Goal: Task Accomplishment & Management: Use online tool/utility

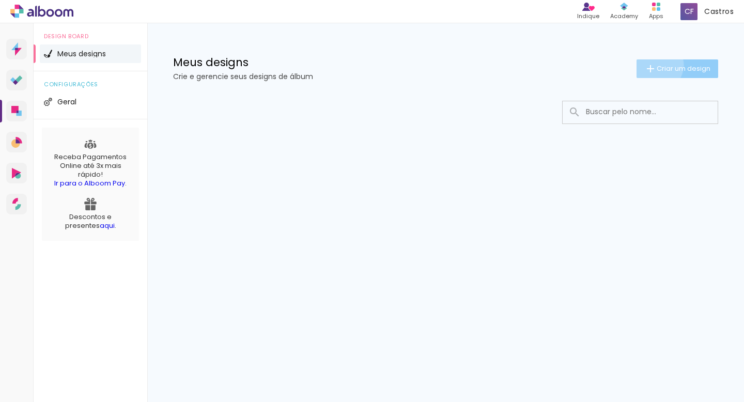
click at [653, 65] on iron-icon at bounding box center [650, 68] width 12 height 12
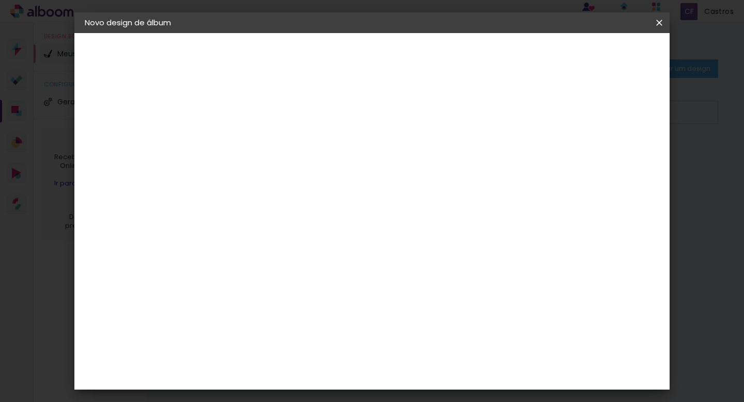
click at [254, 132] on input at bounding box center [254, 139] width 0 height 16
type input "teste"
type paper-input "teste"
click at [145, 125] on iron-pages "Fornecedor Escolhendo fornecedor..." at bounding box center [141, 127] width 113 height 21
click at [0, 0] on slot "Avançar" at bounding box center [0, 0] width 0 height 0
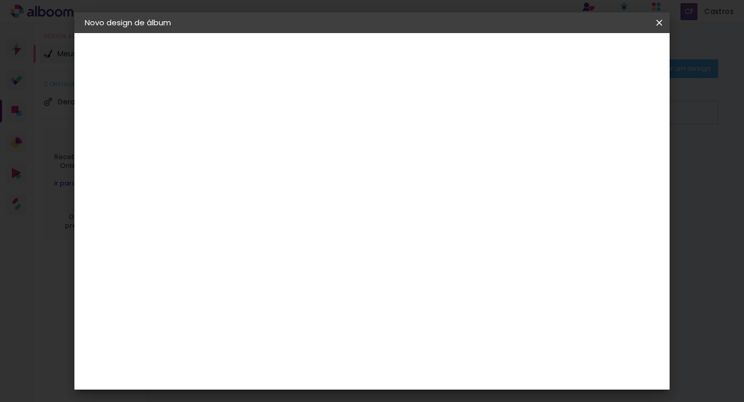
scroll to position [2, 0]
click at [324, 161] on input "Brasil" at bounding box center [276, 163] width 96 height 13
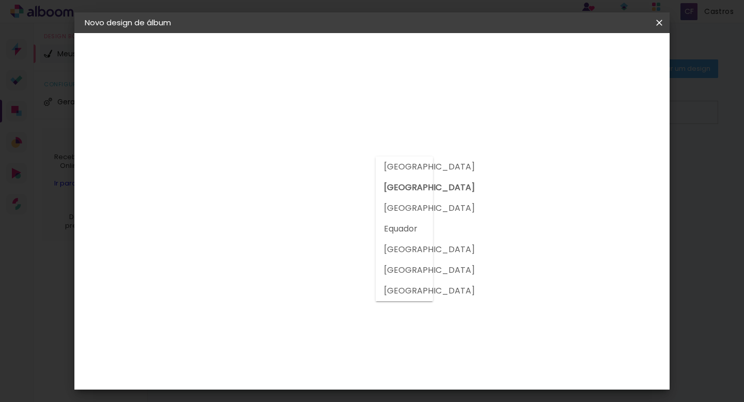
click at [332, 190] on input at bounding box center [280, 194] width 104 height 13
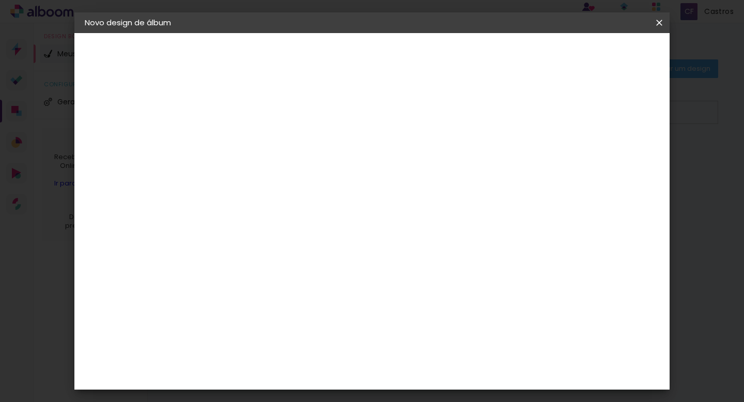
click at [332, 195] on input at bounding box center [280, 194] width 104 height 13
type input "ev"
type paper-input "ev"
click at [321, 241] on paper-item "Evidence" at bounding box center [272, 233] width 97 height 23
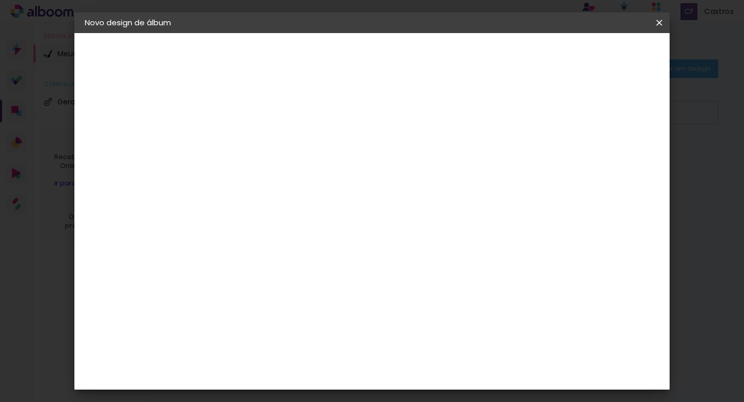
click at [425, 166] on paper-item "Tamanho Livre" at bounding box center [379, 157] width 92 height 23
click at [425, 162] on paper-item "Tamanho Livre" at bounding box center [379, 157] width 92 height 23
click at [425, 147] on paper-item "Tamanho Livre" at bounding box center [379, 157] width 92 height 23
click at [283, 231] on div "Evidence" at bounding box center [265, 233] width 37 height 8
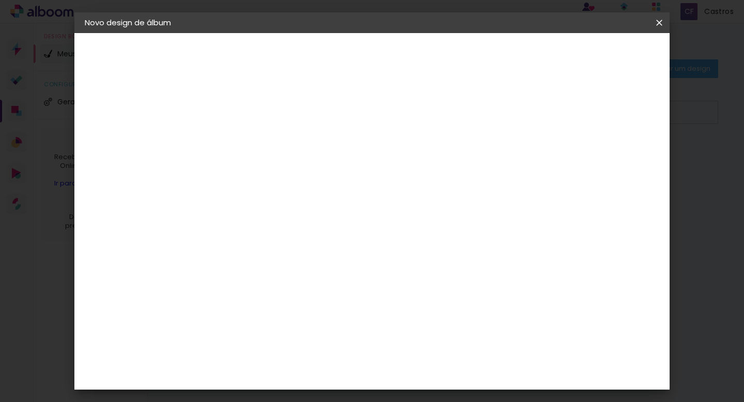
click at [424, 62] on paper-button "Avançar" at bounding box center [399, 55] width 51 height 18
click at [294, 172] on input "text" at bounding box center [274, 180] width 40 height 16
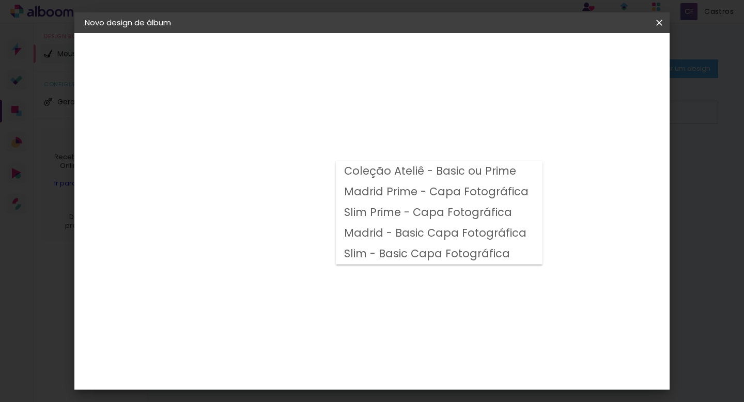
click at [0, 0] on slot "Madrid Prime - Capa Fotográfica" at bounding box center [0, 0] width 0 height 0
type input "Madrid Prime - Capa Fotográfica"
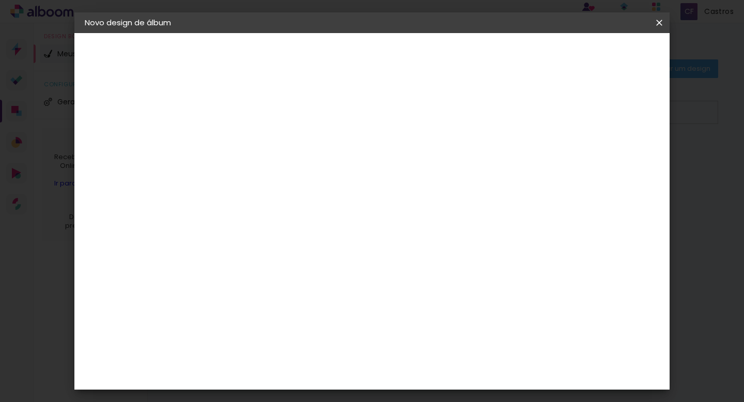
scroll to position [287, 0]
click at [323, 350] on span "30 × 30" at bounding box center [299, 360] width 48 height 21
click at [422, 50] on paper-button "Avançar" at bounding box center [396, 55] width 51 height 18
click at [602, 53] on span "Iniciar design" at bounding box center [578, 54] width 47 height 7
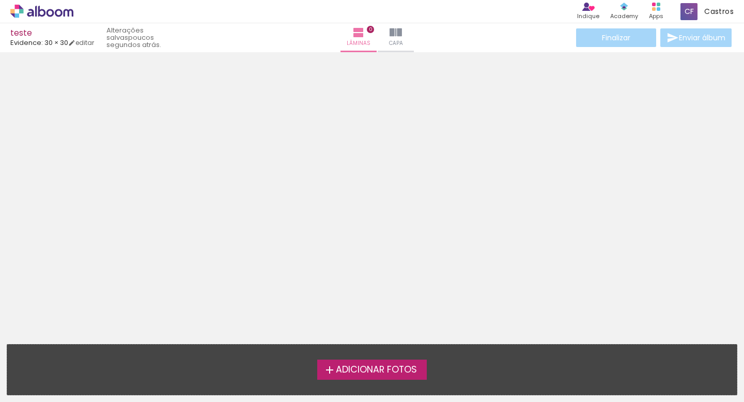
click at [342, 368] on span "Adicionar Fotos" at bounding box center [376, 369] width 81 height 9
click at [0, 0] on input "file" at bounding box center [0, 0] width 0 height 0
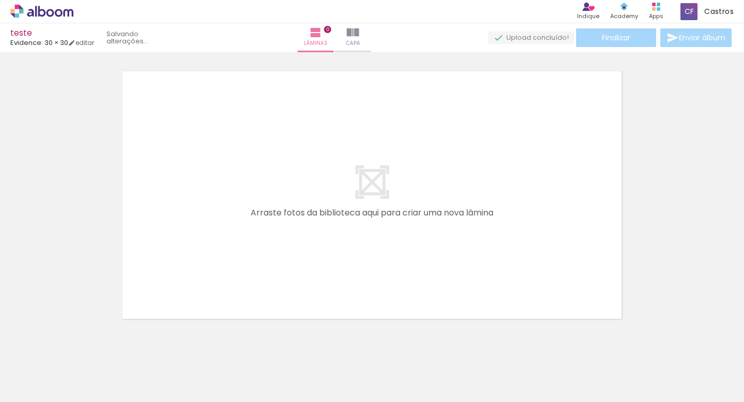
scroll to position [13, 0]
click at [119, 368] on div at bounding box center [103, 367] width 51 height 34
click at [106, 368] on div at bounding box center [103, 367] width 51 height 34
click at [236, 372] on div at bounding box center [219, 366] width 34 height 51
drag, startPoint x: 211, startPoint y: 374, endPoint x: 244, endPoint y: 207, distance: 169.9
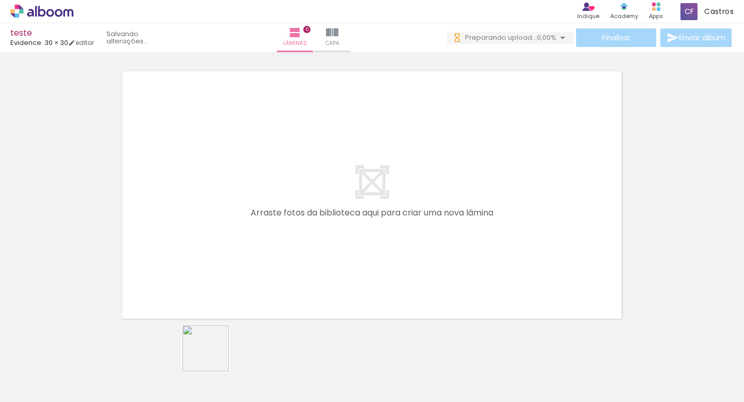
click at [244, 206] on quentale-workspace at bounding box center [372, 201] width 744 height 402
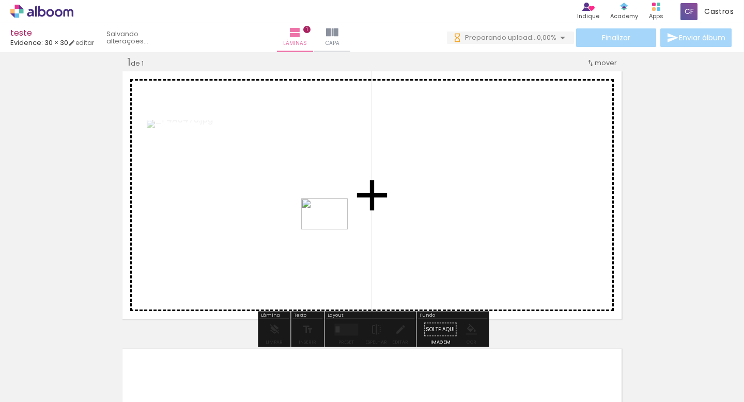
drag, startPoint x: 160, startPoint y: 377, endPoint x: 332, endPoint y: 229, distance: 226.6
click at [332, 229] on quentale-workspace at bounding box center [372, 201] width 744 height 402
drag, startPoint x: 221, startPoint y: 361, endPoint x: 277, endPoint y: 274, distance: 103.1
click at [277, 274] on quentale-workspace at bounding box center [372, 201] width 744 height 402
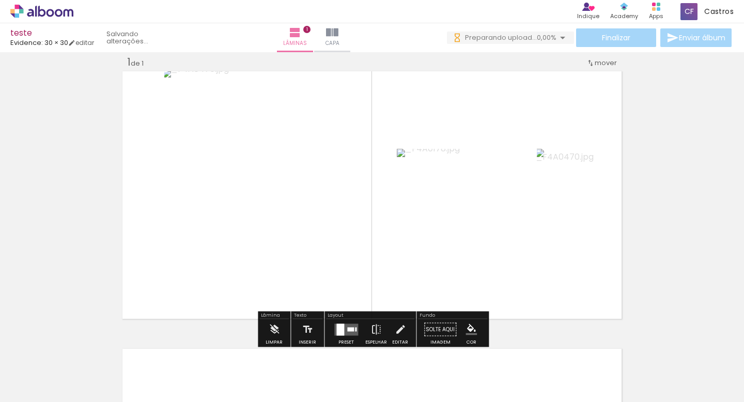
click at [641, 93] on div "Inserir lâmina 1 de 1" at bounding box center [372, 320] width 744 height 555
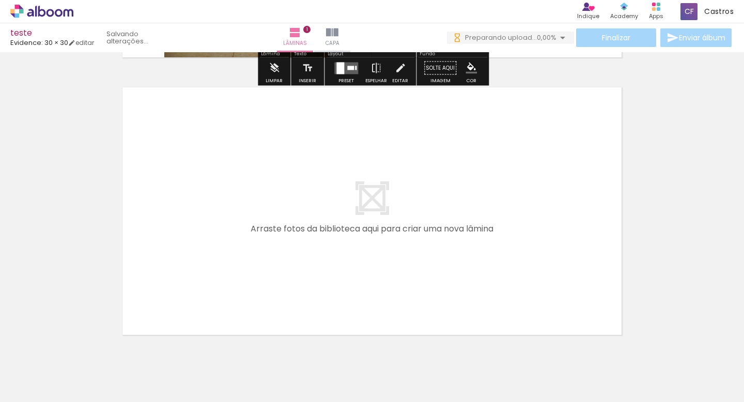
scroll to position [276, 0]
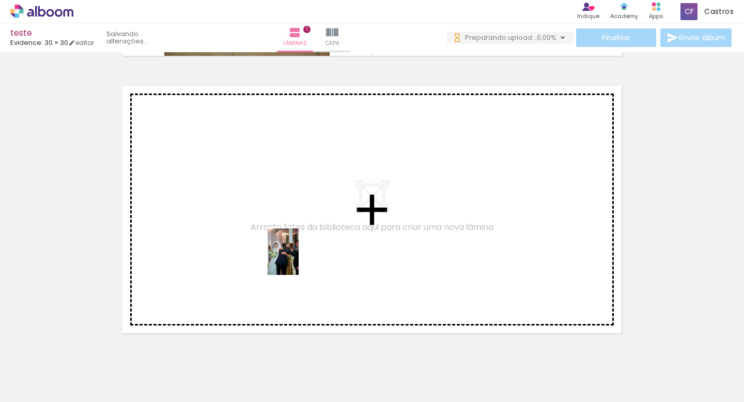
click at [299, 256] on quentale-workspace at bounding box center [372, 201] width 744 height 402
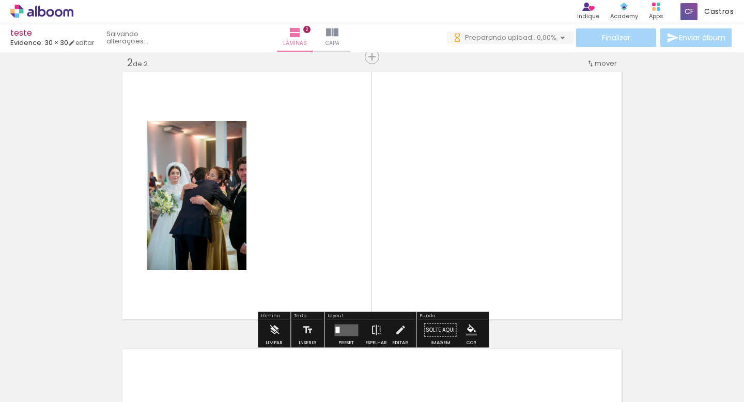
scroll to position [290, 0]
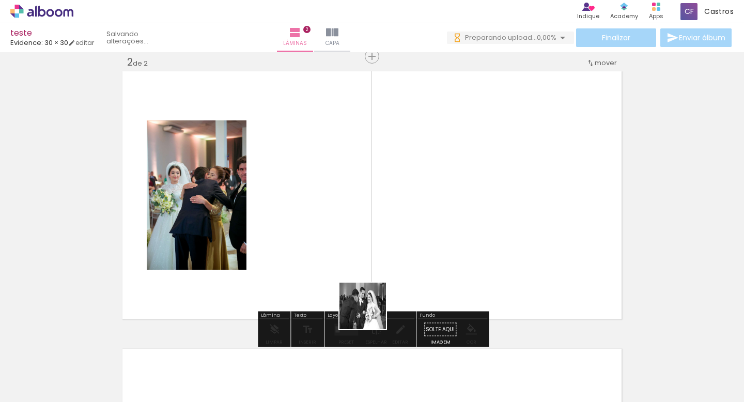
click at [442, 235] on quentale-workspace at bounding box center [372, 201] width 744 height 402
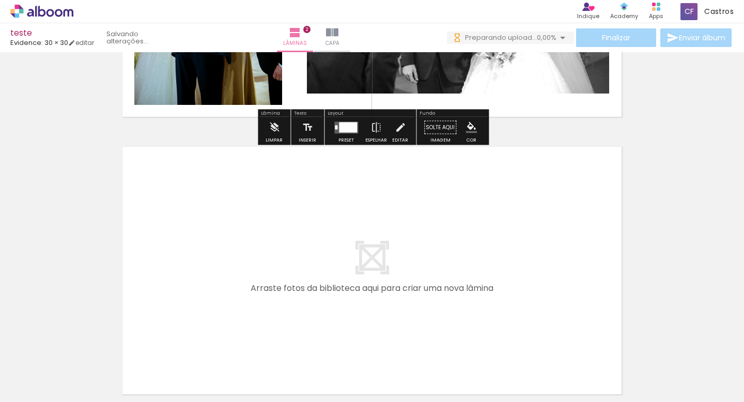
scroll to position [533, 0]
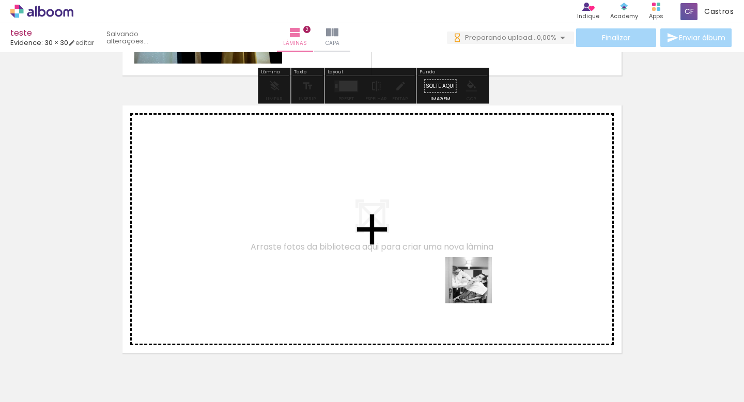
drag, startPoint x: 506, startPoint y: 381, endPoint x: 465, endPoint y: 267, distance: 120.5
click at [465, 267] on quentale-workspace at bounding box center [372, 201] width 744 height 402
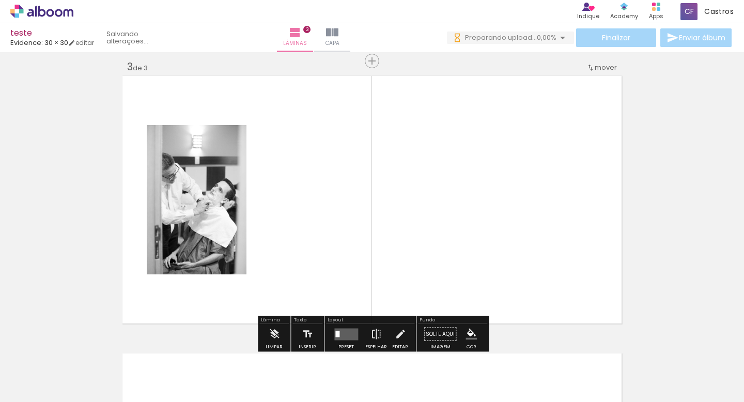
scroll to position [567, 0]
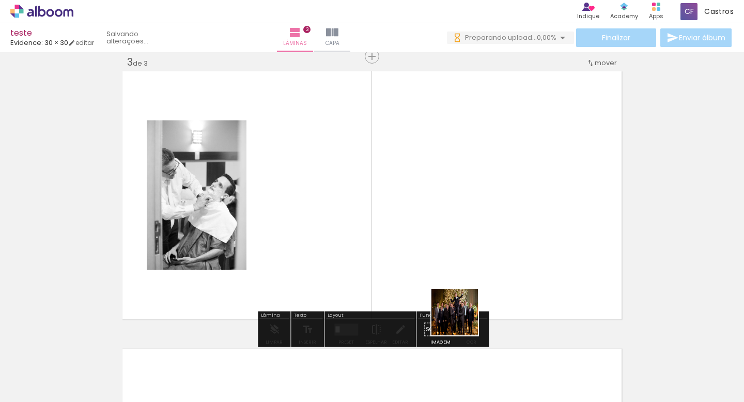
click at [456, 200] on quentale-workspace at bounding box center [372, 201] width 744 height 402
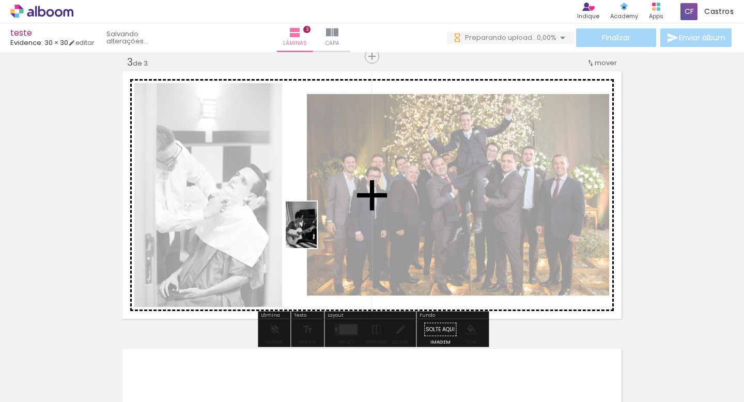
drag, startPoint x: 564, startPoint y: 367, endPoint x: 316, endPoint y: 231, distance: 282.6
click at [316, 232] on quentale-workspace at bounding box center [372, 201] width 744 height 402
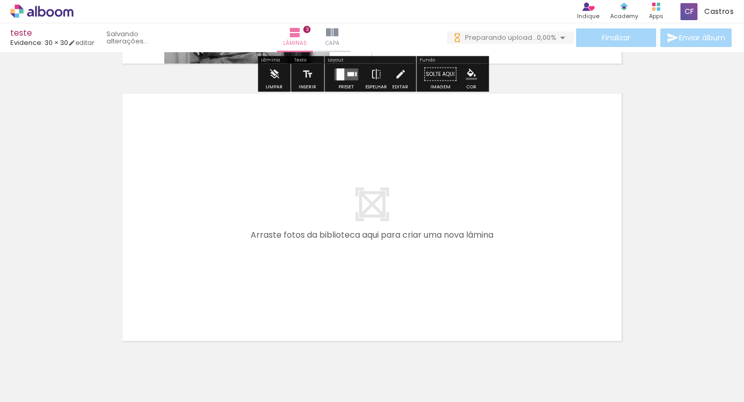
scroll to position [864, 0]
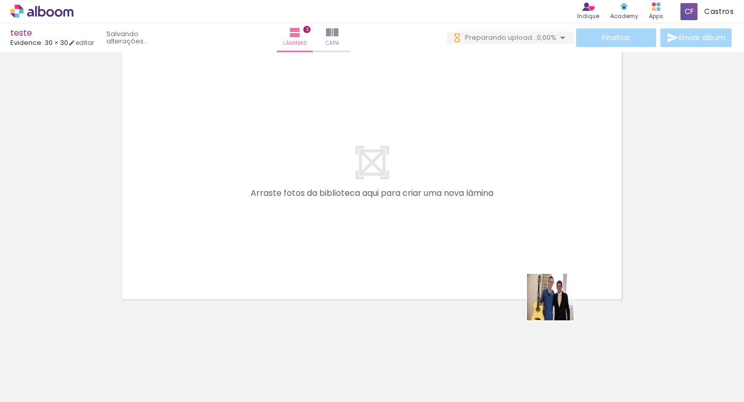
drag, startPoint x: 636, startPoint y: 365, endPoint x: 510, endPoint y: 239, distance: 177.5
click at [511, 239] on quentale-workspace at bounding box center [372, 201] width 744 height 402
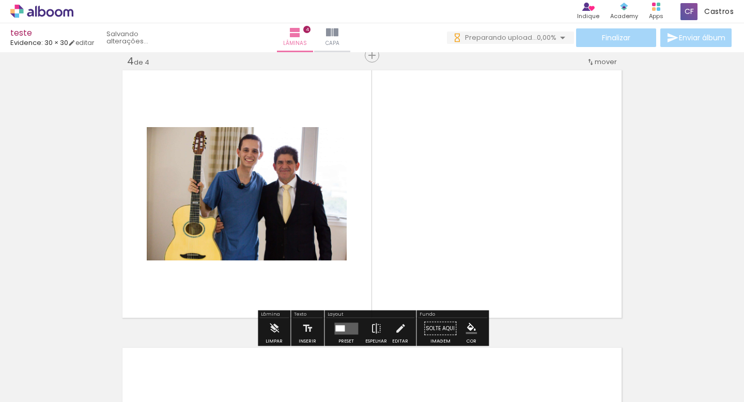
scroll to position [845, 0]
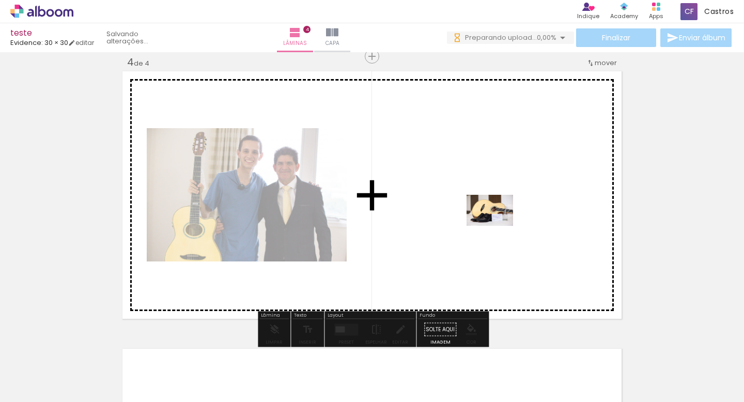
click at [497, 225] on quentale-workspace at bounding box center [372, 201] width 744 height 402
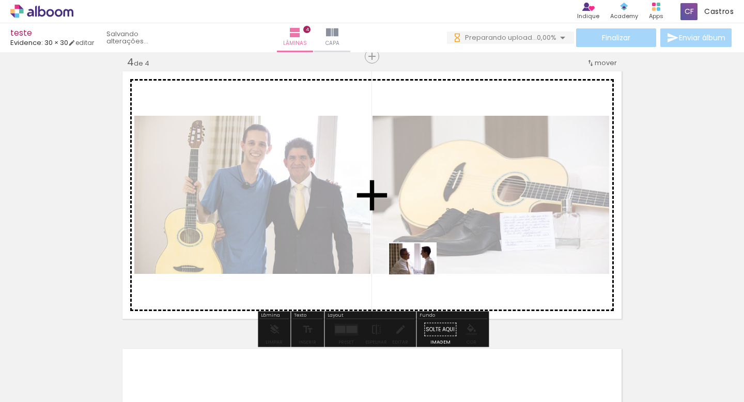
drag, startPoint x: 728, startPoint y: 377, endPoint x: 421, endPoint y: 273, distance: 324.5
click at [421, 274] on quentale-workspace at bounding box center [372, 201] width 744 height 402
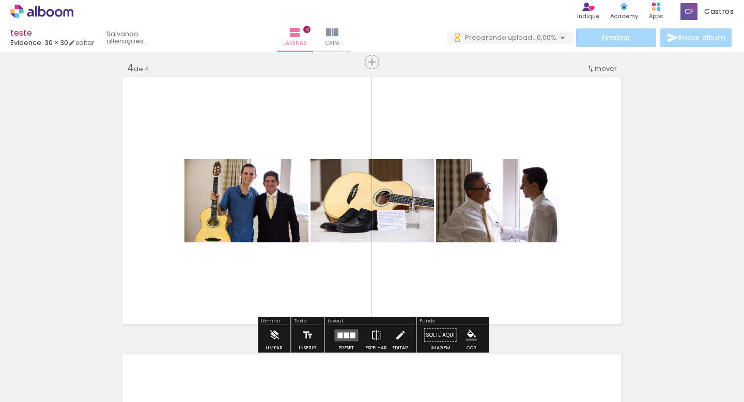
scroll to position [842, 0]
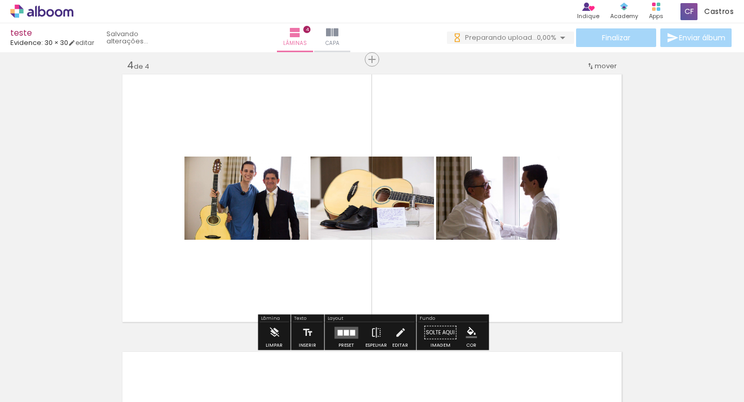
click at [407, 118] on quentale-layouter at bounding box center [371, 197] width 503 height 251
click at [352, 332] on quentale-layouter at bounding box center [346, 332] width 24 height 12
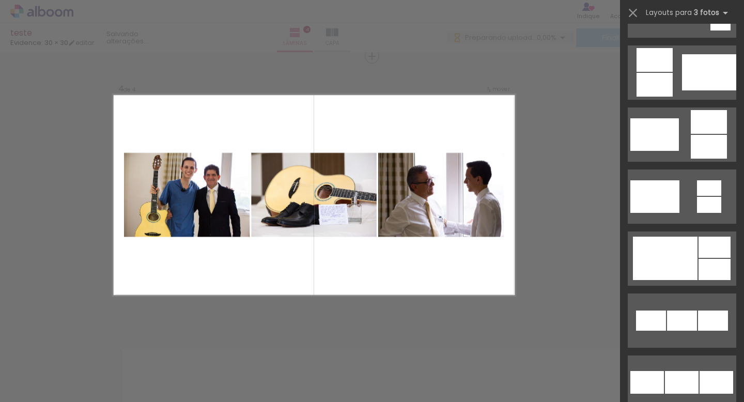
scroll to position [514, 0]
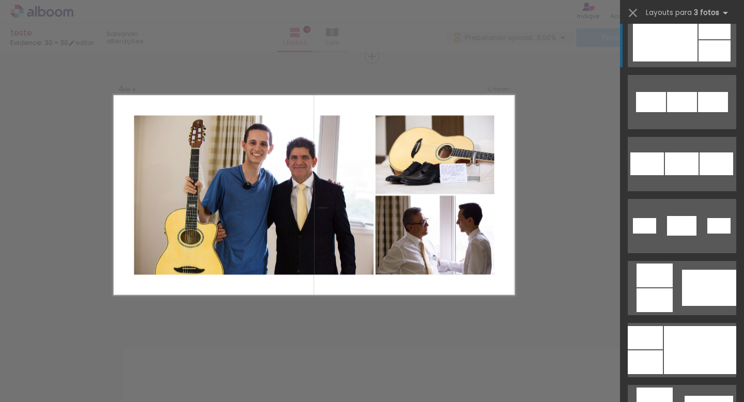
click at [687, 58] on div at bounding box center [665, 39] width 65 height 43
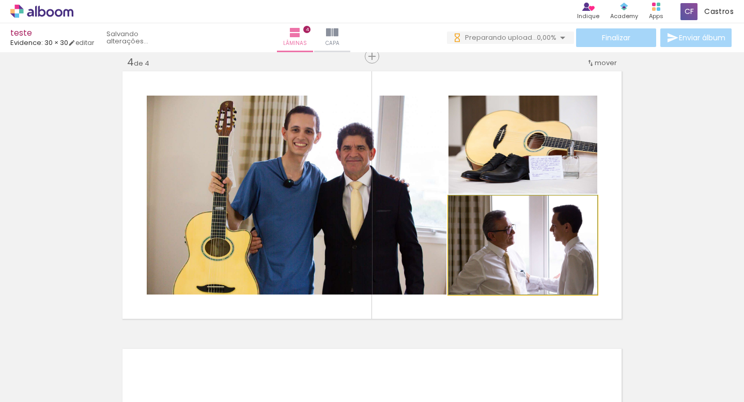
click at [543, 252] on quentale-photo at bounding box center [522, 245] width 149 height 99
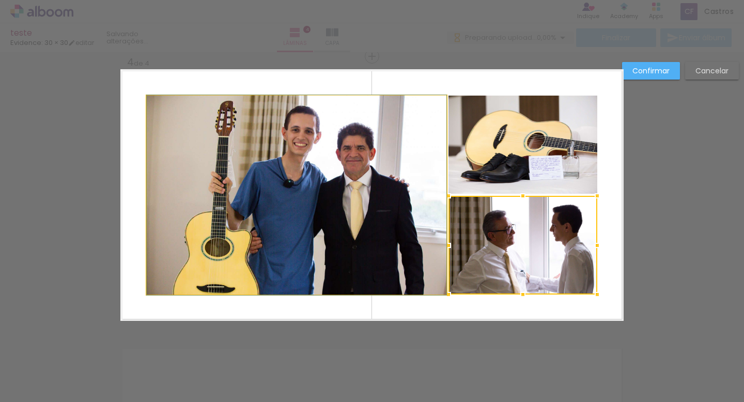
click at [307, 227] on quentale-photo at bounding box center [296, 195] width 299 height 199
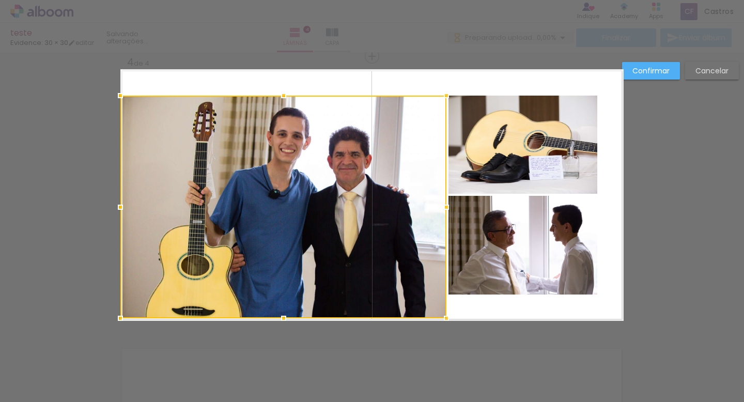
drag, startPoint x: 146, startPoint y: 296, endPoint x: 113, endPoint y: 325, distance: 43.9
click at [113, 325] on div at bounding box center [120, 318] width 21 height 21
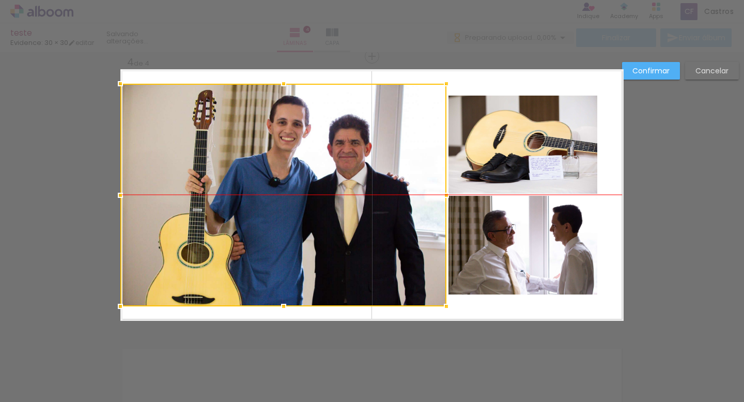
drag, startPoint x: 220, startPoint y: 223, endPoint x: 219, endPoint y: 212, distance: 10.4
click at [219, 212] on div at bounding box center [283, 195] width 326 height 223
click at [486, 182] on quentale-photo at bounding box center [522, 145] width 149 height 98
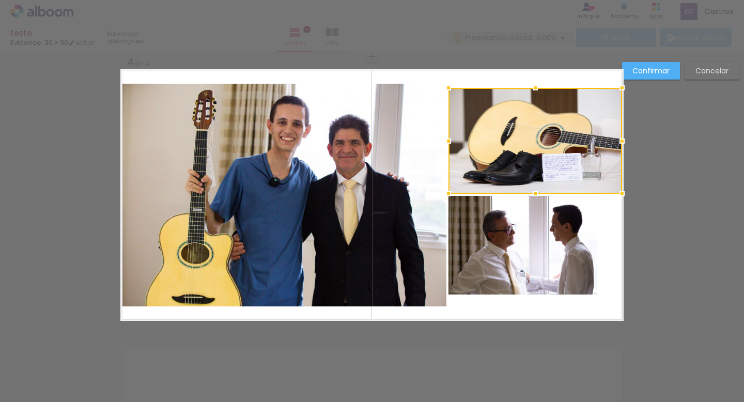
drag, startPoint x: 594, startPoint y: 97, endPoint x: 620, endPoint y: 86, distance: 28.5
click at [621, 87] on div at bounding box center [621, 87] width 21 height 21
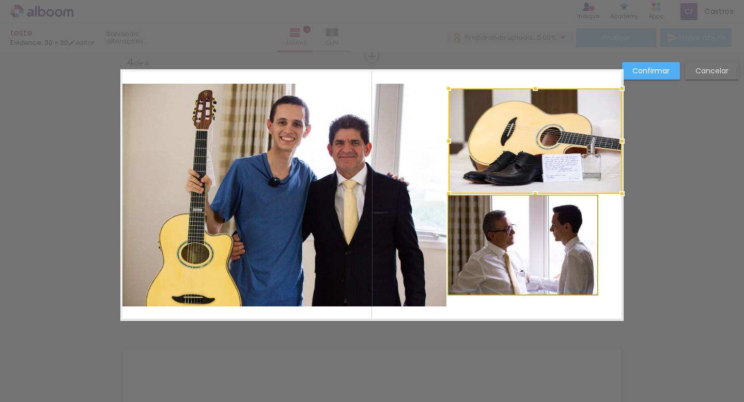
click at [526, 243] on quentale-photo at bounding box center [522, 245] width 149 height 99
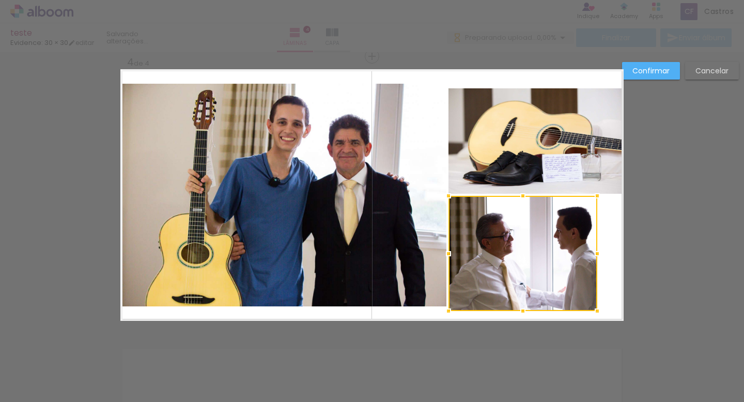
drag, startPoint x: 522, startPoint y: 296, endPoint x: 523, endPoint y: 311, distance: 15.0
click at [524, 312] on div at bounding box center [522, 311] width 21 height 21
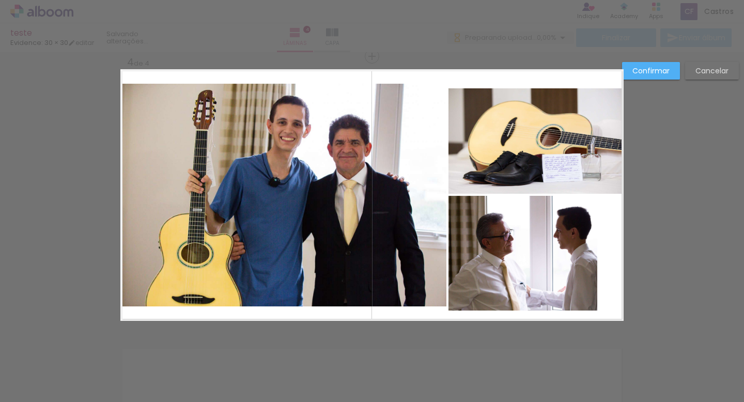
click at [582, 258] on quentale-photo at bounding box center [522, 253] width 149 height 115
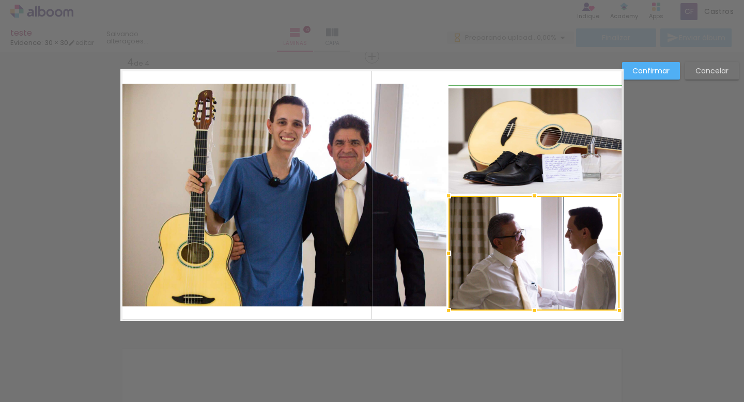
drag, startPoint x: 601, startPoint y: 255, endPoint x: 628, endPoint y: 251, distance: 27.5
click at [628, 252] on div at bounding box center [619, 253] width 21 height 21
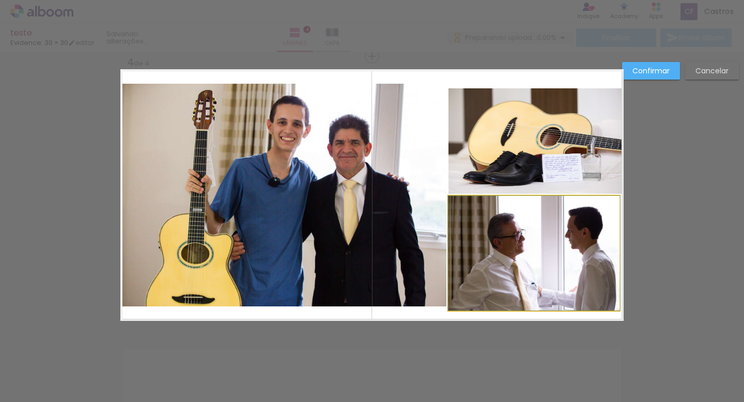
drag, startPoint x: 556, startPoint y: 259, endPoint x: 555, endPoint y: 252, distance: 6.8
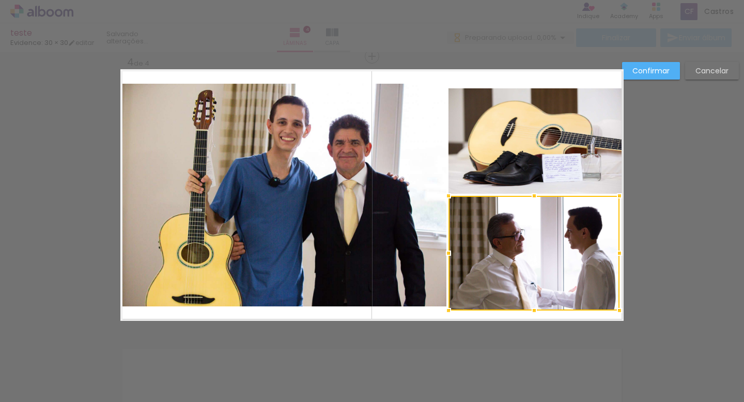
click at [0, 0] on slot "Confirmar" at bounding box center [0, 0] width 0 height 0
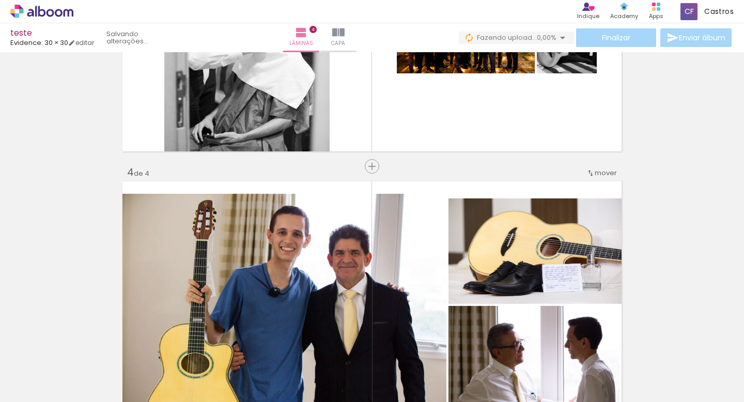
scroll to position [697, 0]
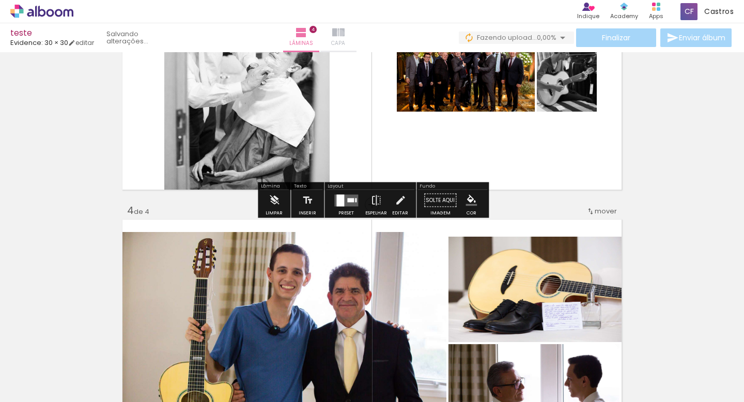
click at [344, 33] on iron-icon at bounding box center [338, 32] width 12 height 12
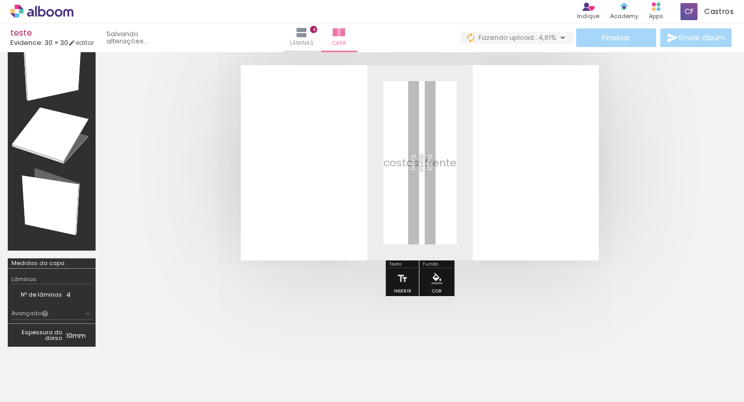
scroll to position [54, 0]
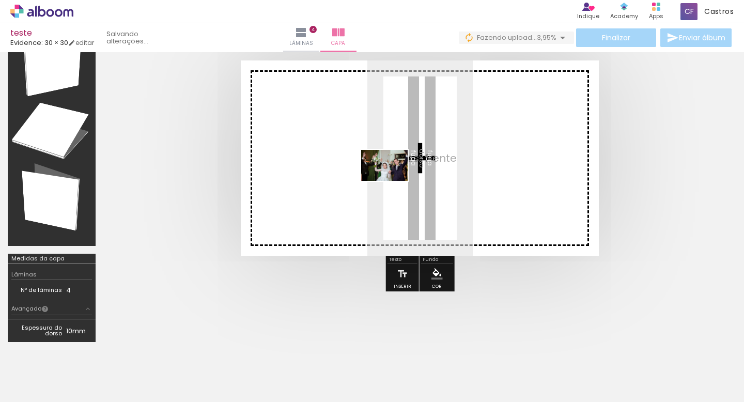
drag, startPoint x: 393, startPoint y: 373, endPoint x: 390, endPoint y: 179, distance: 193.7
click at [391, 180] on quentale-workspace at bounding box center [372, 201] width 744 height 402
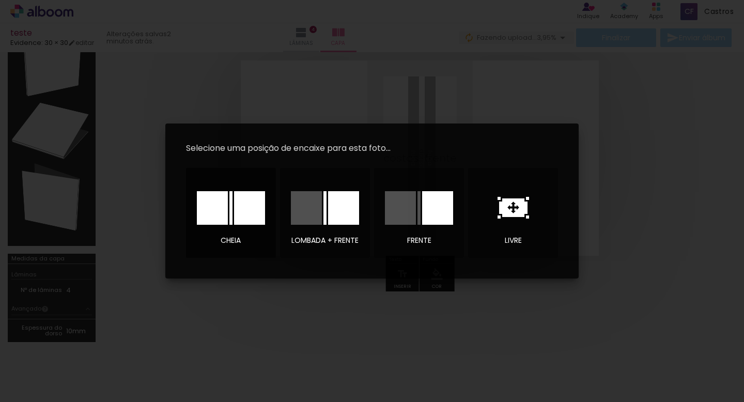
click at [257, 211] on div at bounding box center [249, 208] width 31 height 34
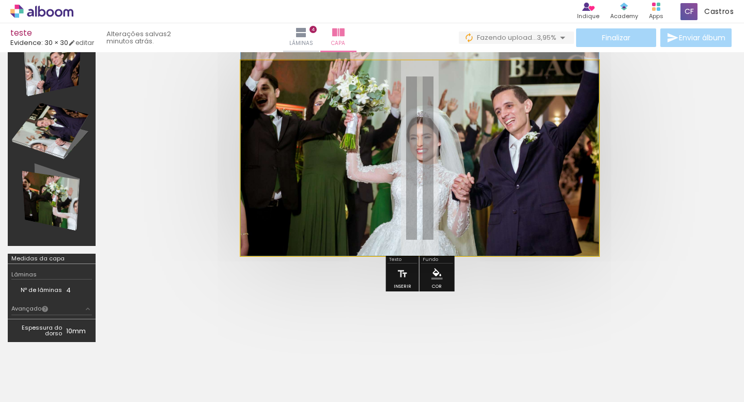
drag, startPoint x: 458, startPoint y: 190, endPoint x: 491, endPoint y: 131, distance: 67.8
click at [491, 131] on div at bounding box center [420, 136] width 358 height 239
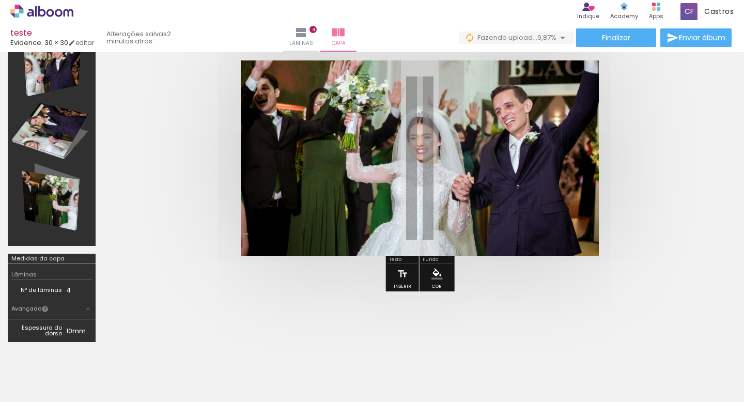
click at [50, 122] on div at bounding box center [51, 131] width 81 height 222
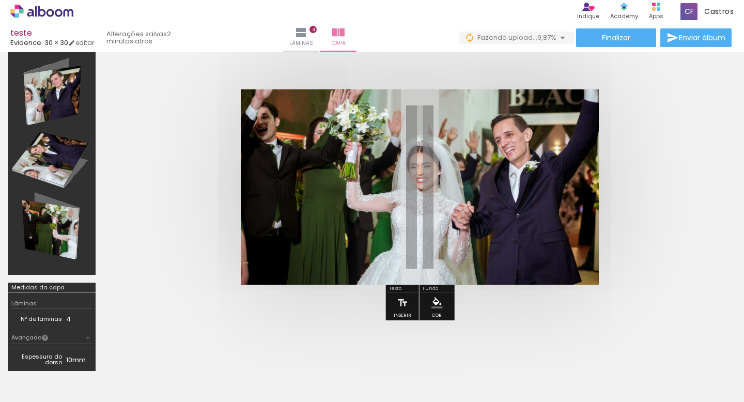
scroll to position [0, 0]
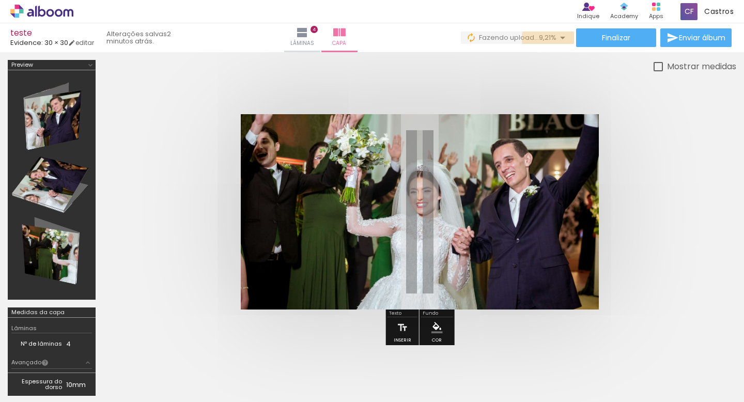
click at [560, 40] on iron-icon at bounding box center [562, 37] width 12 height 12
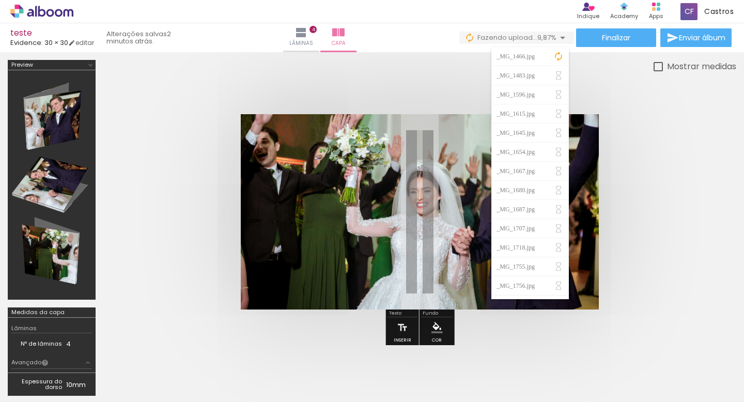
click at [618, 83] on div at bounding box center [419, 212] width 633 height 278
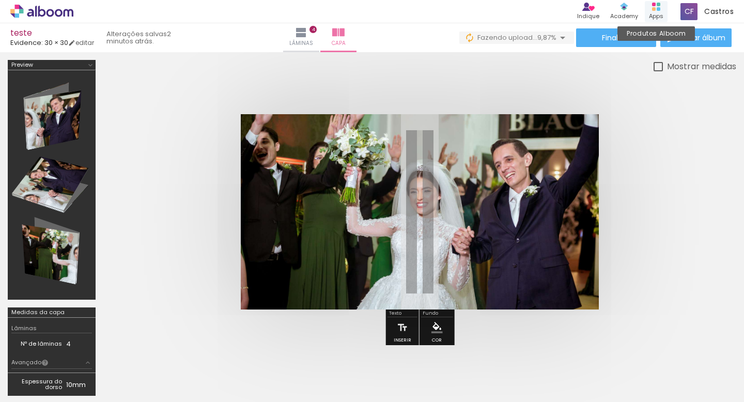
click at [658, 9] on rect at bounding box center [658, 9] width 4 height 4
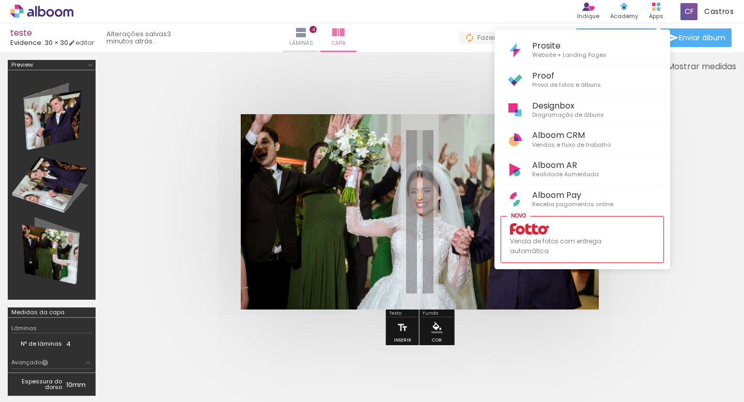
click at [444, 72] on div at bounding box center [372, 201] width 744 height 402
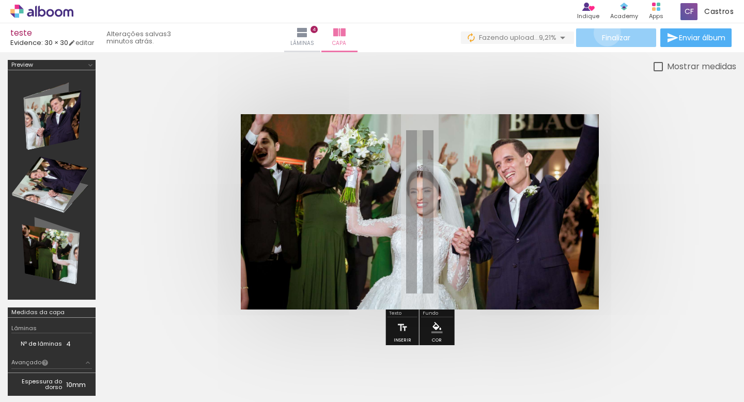
click at [603, 34] on span "Finalizar" at bounding box center [616, 37] width 28 height 7
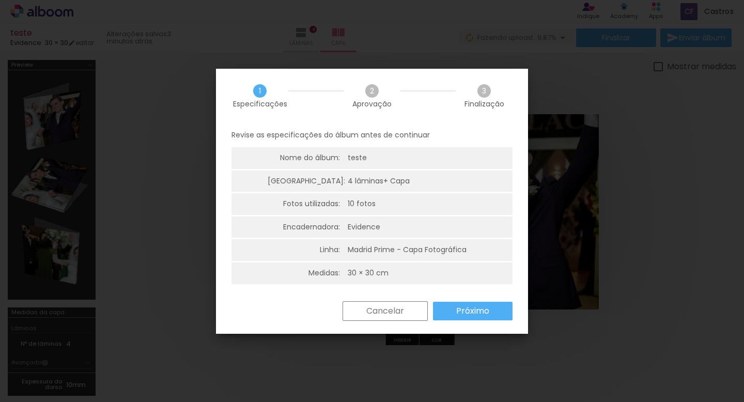
click at [0, 0] on slot "Próximo" at bounding box center [0, 0] width 0 height 0
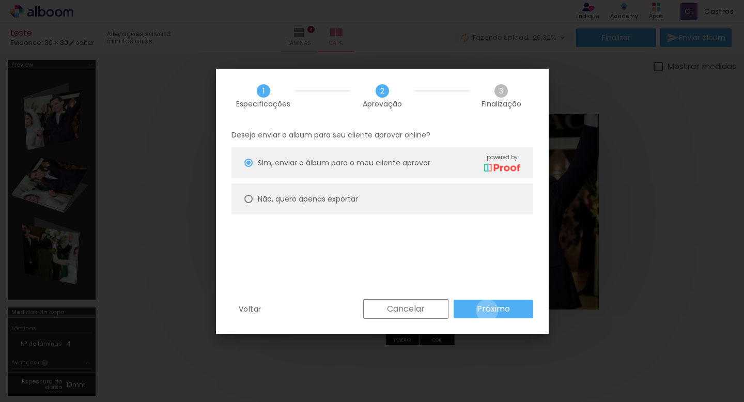
click at [0, 0] on slot "Próximo" at bounding box center [0, 0] width 0 height 0
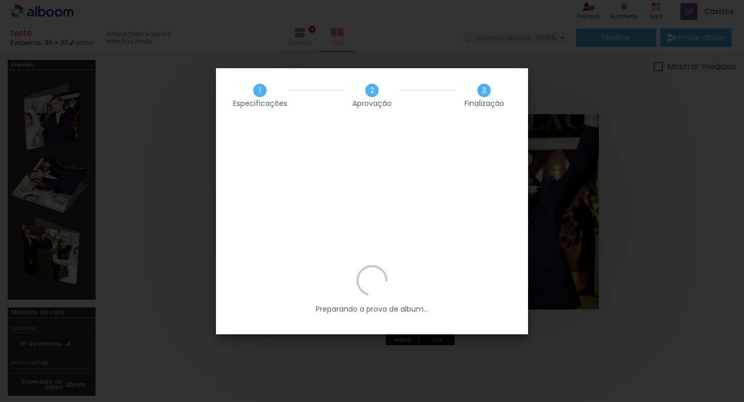
click at [464, 265] on p "Preparando a prova de album..." at bounding box center [371, 289] width 281 height 49
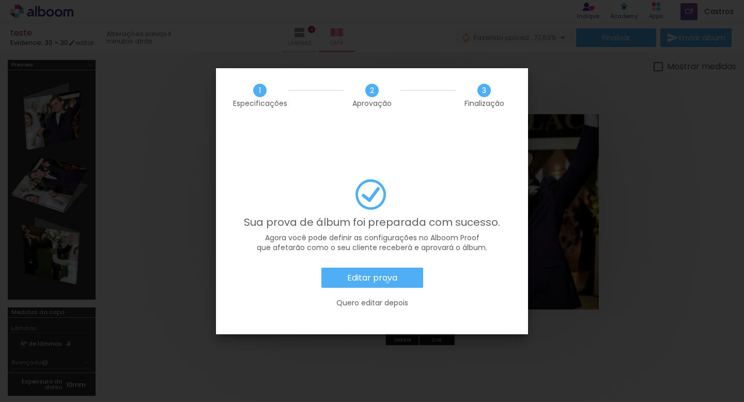
click at [0, 0] on slot "Editar prova" at bounding box center [0, 0] width 0 height 0
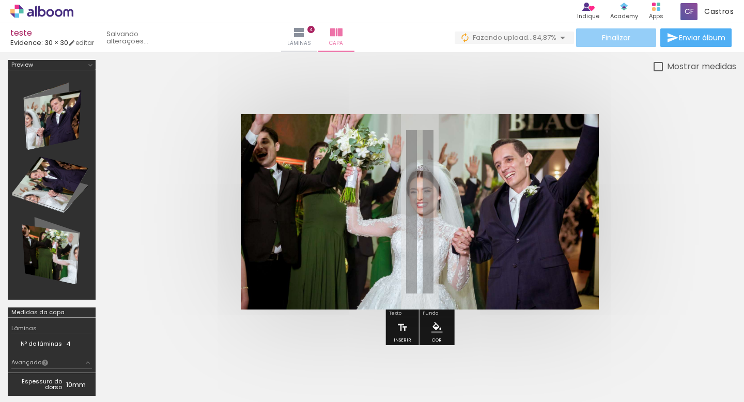
click at [616, 32] on paper-button "Finalizar" at bounding box center [616, 37] width 80 height 19
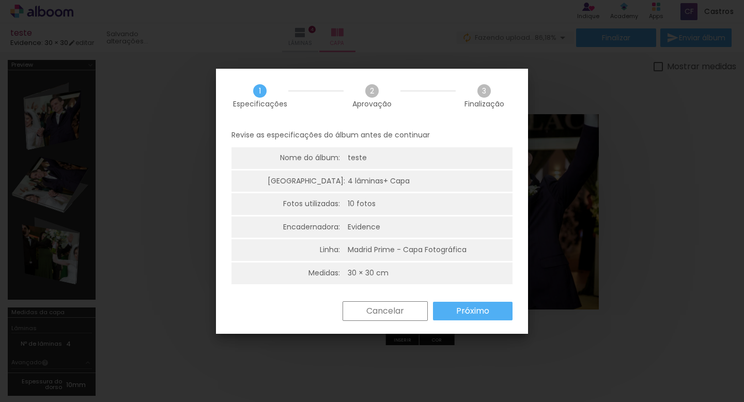
click at [0, 0] on slot "Próximo" at bounding box center [0, 0] width 0 height 0
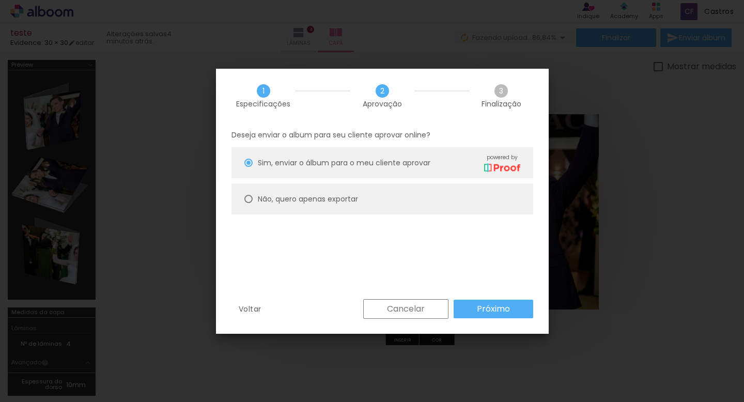
click at [465, 311] on paper-button "Próximo" at bounding box center [493, 308] width 80 height 19
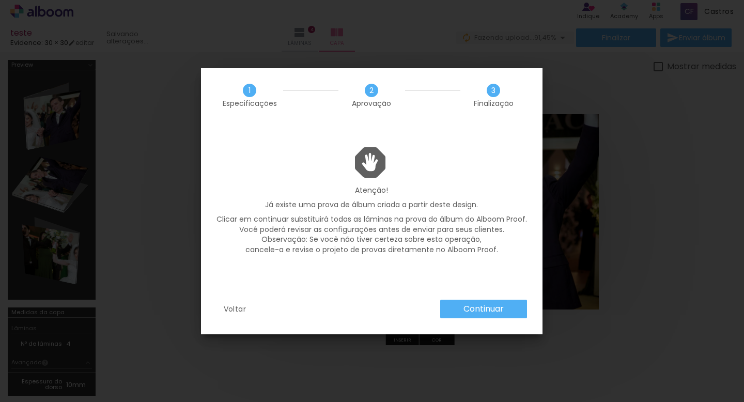
click at [0, 0] on slot "Continuar" at bounding box center [0, 0] width 0 height 0
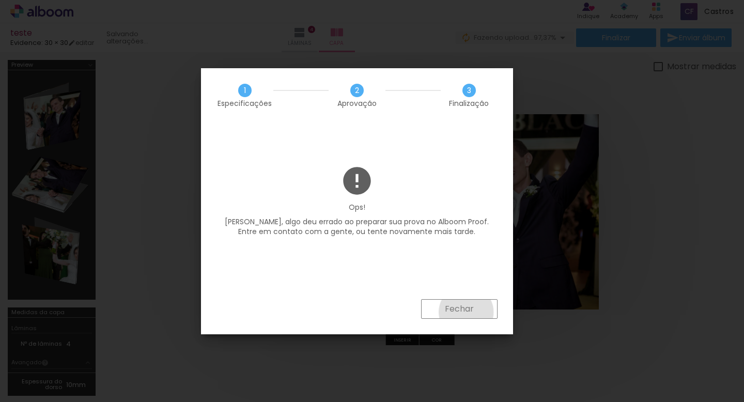
click at [0, 0] on slot "Fechar" at bounding box center [0, 0] width 0 height 0
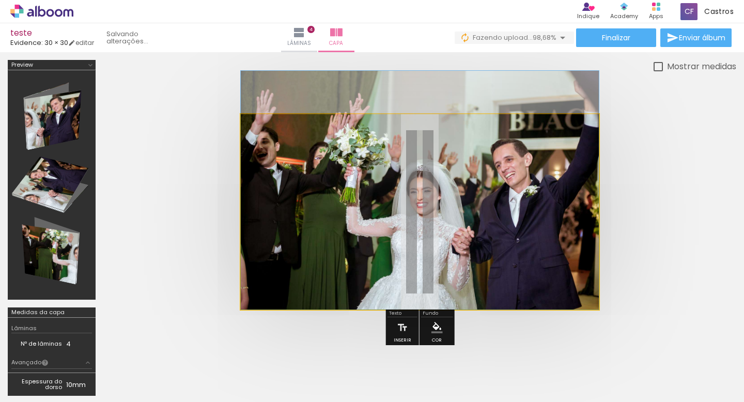
drag, startPoint x: 464, startPoint y: 234, endPoint x: 462, endPoint y: 183, distance: 51.7
click at [462, 183] on div at bounding box center [420, 190] width 358 height 239
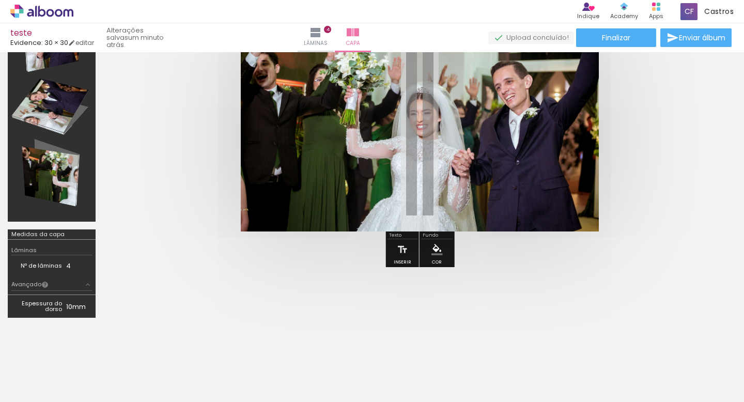
scroll to position [71, 0]
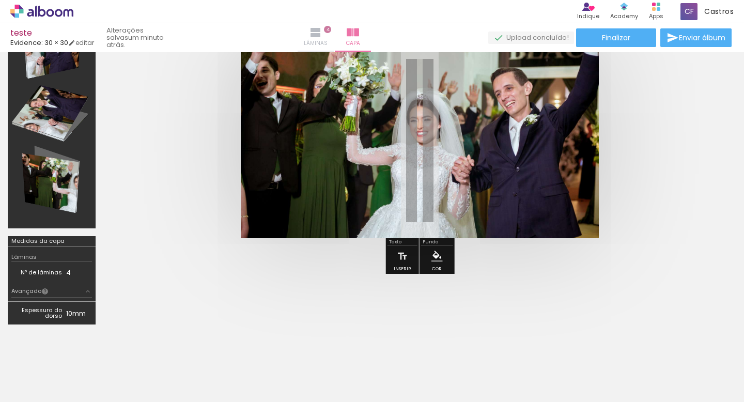
click at [334, 52] on paper-button "Lâminas 4" at bounding box center [315, 37] width 36 height 29
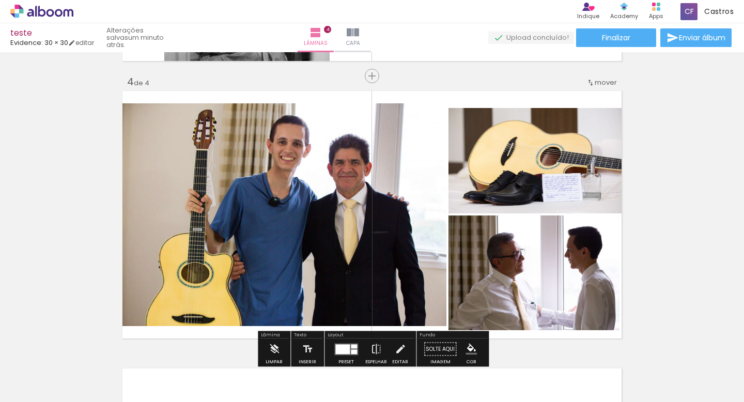
scroll to position [825, 0]
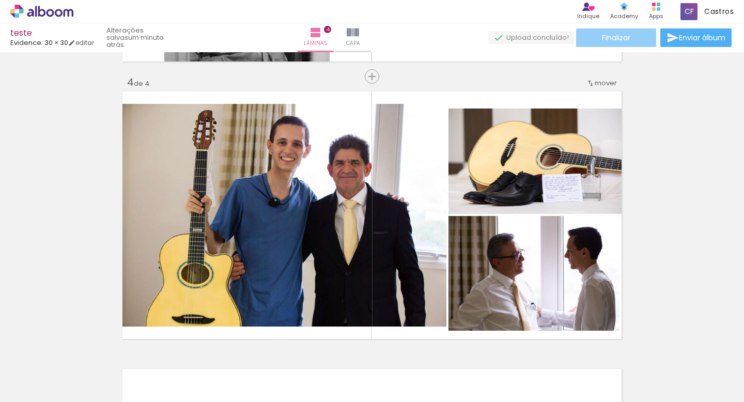
click at [621, 36] on span "Finalizar" at bounding box center [616, 37] width 28 height 7
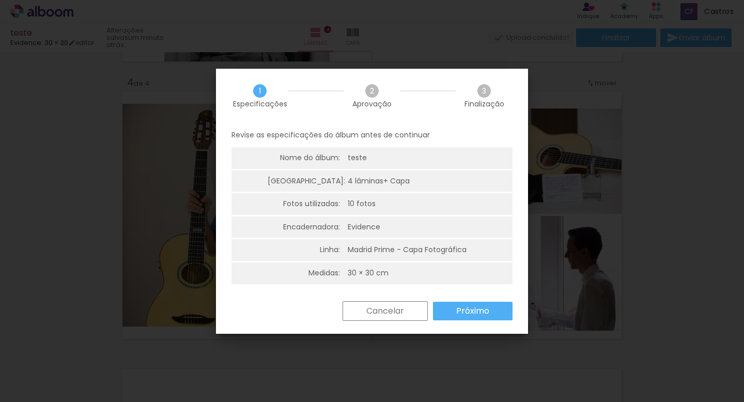
click at [405, 162] on div "teste" at bounding box center [399, 158] width 103 height 10
click at [459, 299] on div "Revise as especificações do álbum antes de continuar Nome do álbum: teste Lâmin…" at bounding box center [372, 212] width 312 height 178
click at [459, 303] on paper-button "Próximo" at bounding box center [473, 311] width 80 height 19
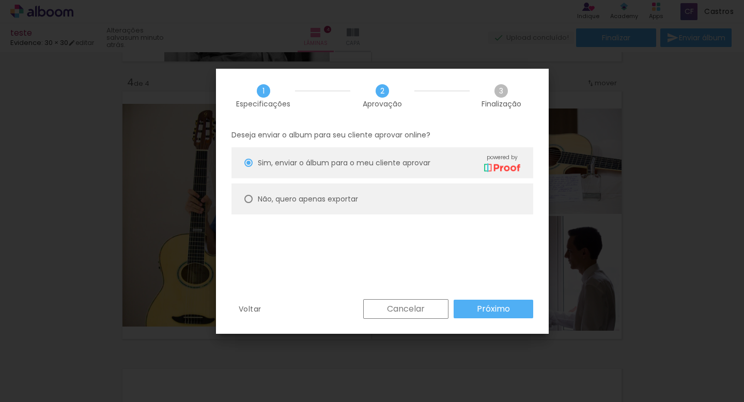
click at [493, 149] on paper-radio-button "Sim, enviar o álbum para o meu cliente aprovar powered by" at bounding box center [382, 162] width 302 height 31
type paper-radio-button "on"
click at [468, 60] on iron-overlay-backdrop at bounding box center [372, 201] width 744 height 402
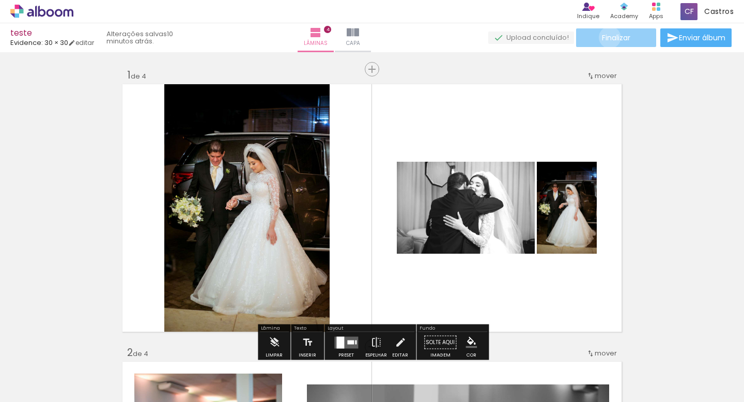
click at [606, 38] on span "Finalizar" at bounding box center [616, 37] width 28 height 7
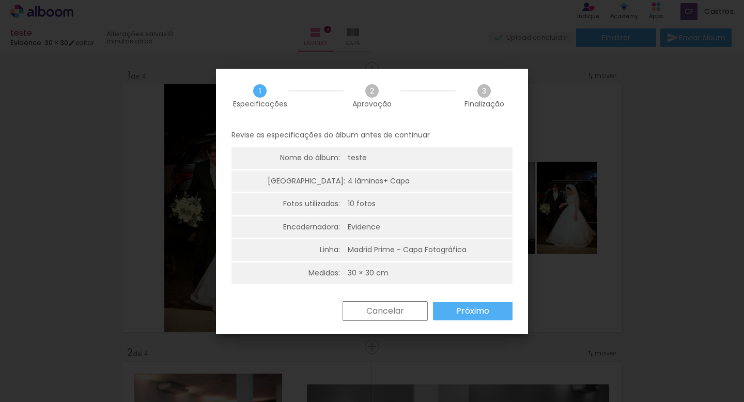
click at [453, 312] on paper-button "Próximo" at bounding box center [473, 311] width 80 height 19
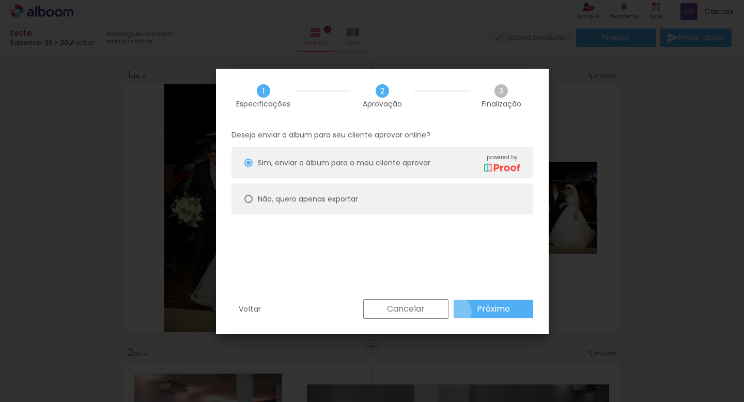
click at [454, 312] on paper-button "Próximo" at bounding box center [493, 308] width 80 height 19
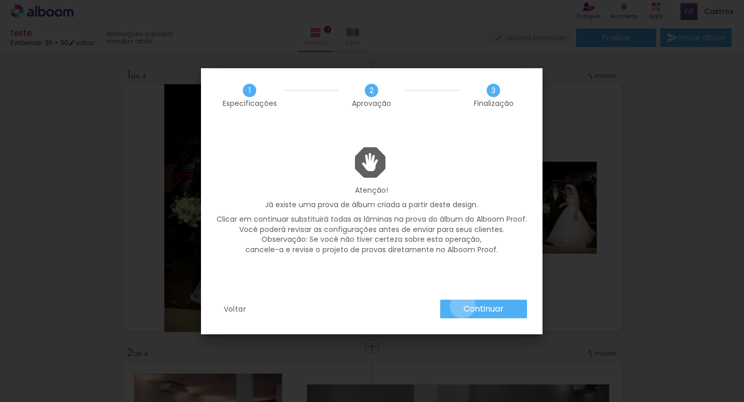
click at [462, 305] on paper-button "Continuar" at bounding box center [483, 308] width 87 height 19
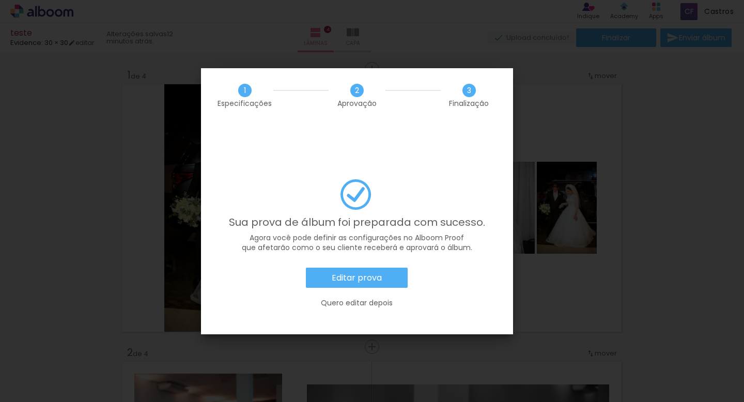
click at [392, 267] on paper-button "Editar prova" at bounding box center [357, 277] width 102 height 21
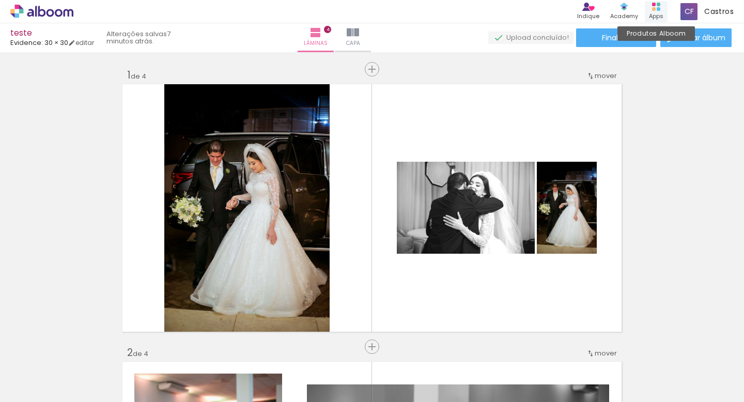
click at [646, 13] on div "Produtos Alboom Apps" at bounding box center [655, 11] width 23 height 21
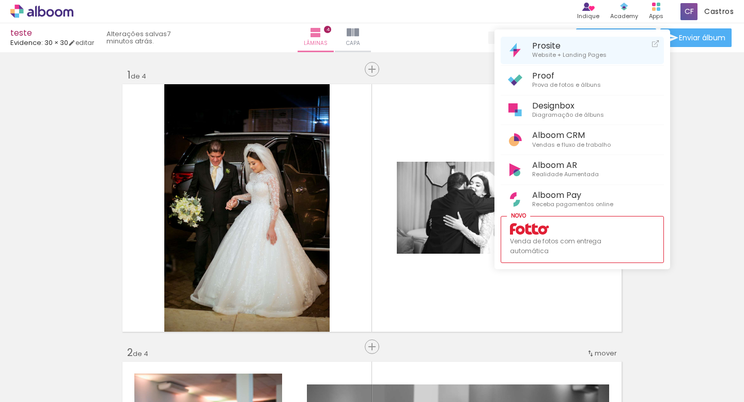
click at [606, 49] on link "Prosite Website + Landing Pages" at bounding box center [581, 50] width 163 height 27
